Goal: Task Accomplishment & Management: Manage account settings

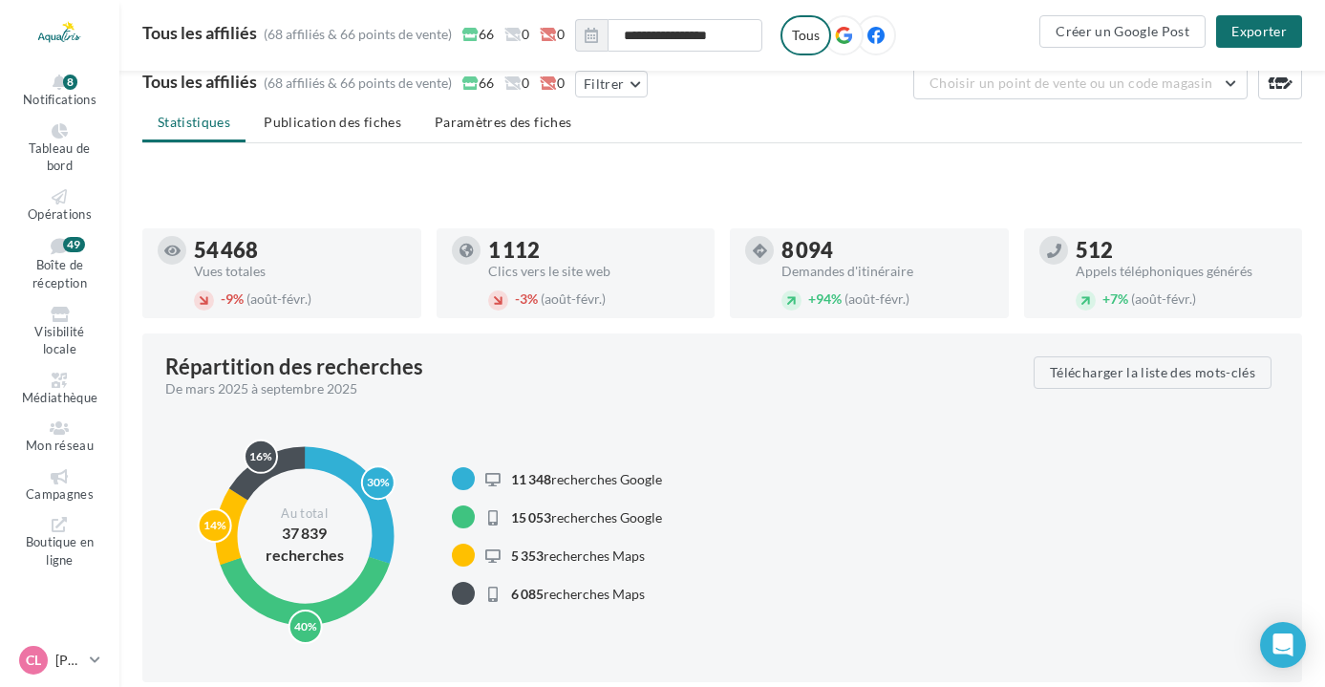
scroll to position [1243, 0]
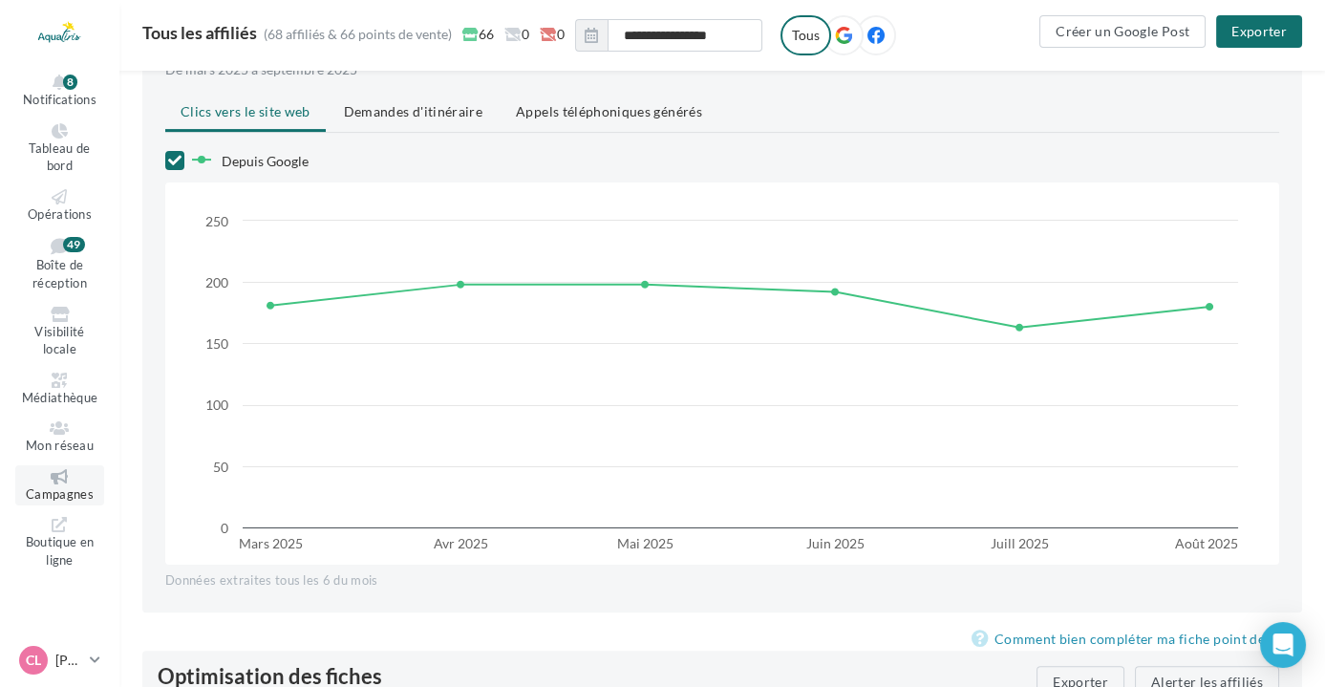
click at [55, 472] on icon at bounding box center [59, 476] width 77 height 15
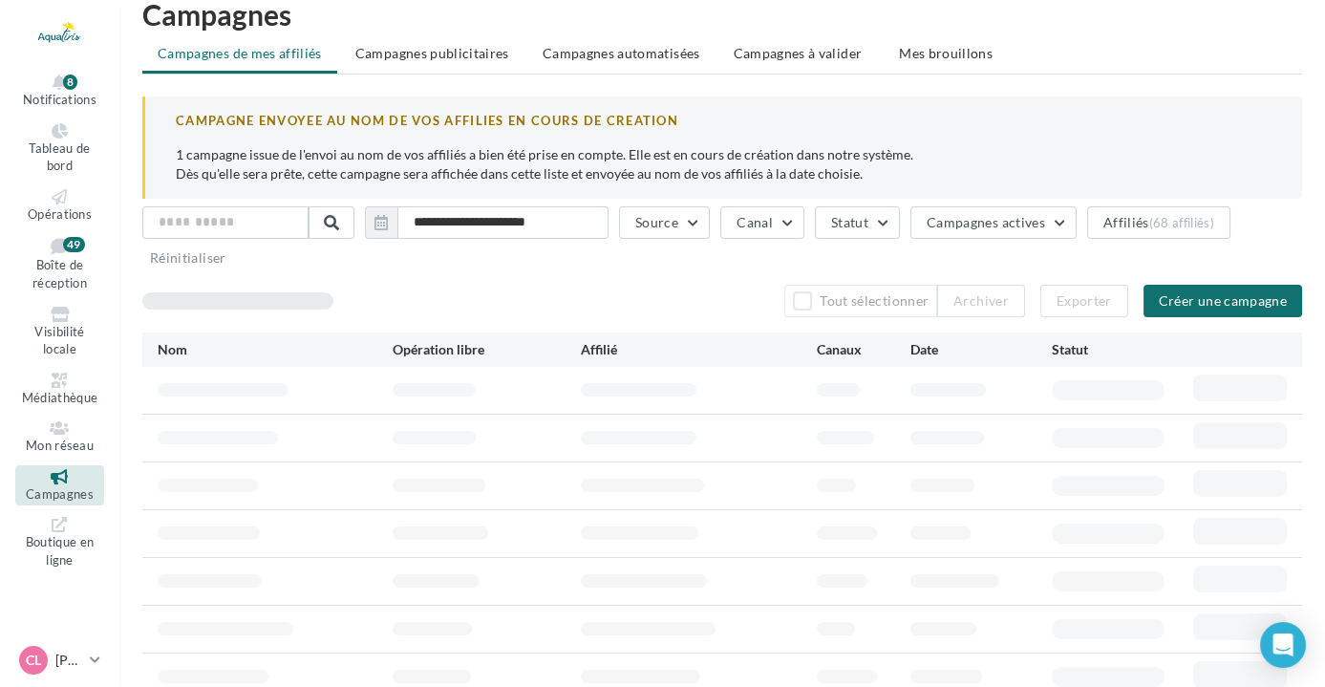
click at [814, 22] on h1 "Campagnes" at bounding box center [722, 14] width 1160 height 29
click at [805, 45] on span "Campagnes à valider" at bounding box center [798, 53] width 129 height 19
